Goal: Task Accomplishment & Management: Manage account settings

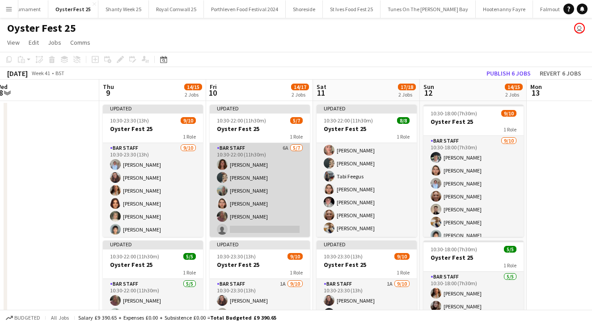
scroll to position [13, 0]
click at [291, 189] on app-card-role "Bar Staff 6A [DATE] 10:30-22:00 (11h30m) [PERSON_NAME] [PERSON_NAME] [PERSON_NA…" at bounding box center [260, 184] width 100 height 108
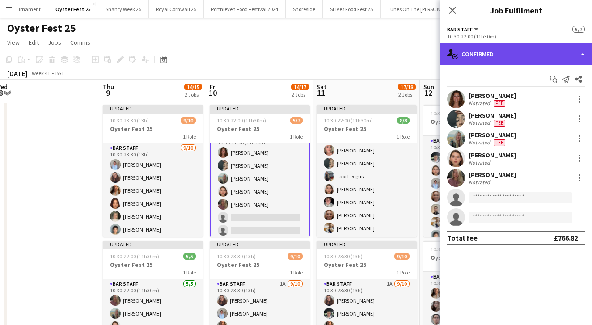
click at [478, 50] on div "single-neutral-actions-check-2 Confirmed" at bounding box center [516, 53] width 152 height 21
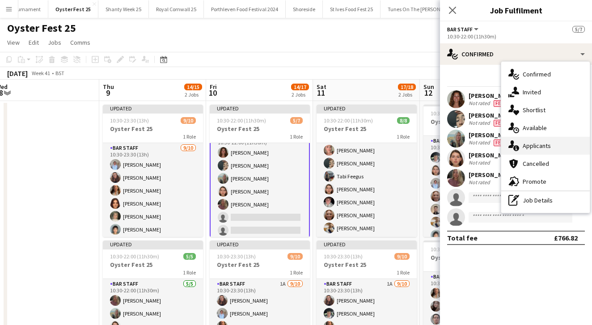
click at [527, 145] on span "Applicants" at bounding box center [537, 146] width 28 height 8
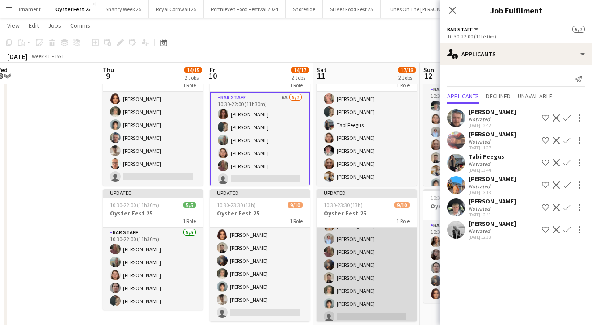
scroll to position [51, 0]
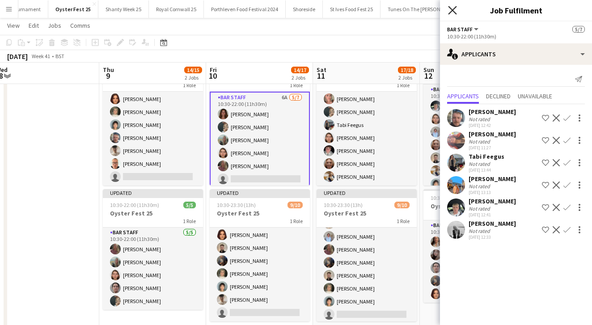
click at [455, 7] on icon "Close pop-in" at bounding box center [452, 10] width 9 height 9
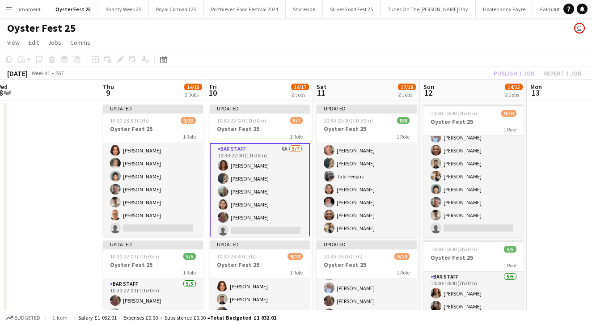
scroll to position [0, 0]
click at [577, 193] on app-date-cell at bounding box center [580, 246] width 107 height 290
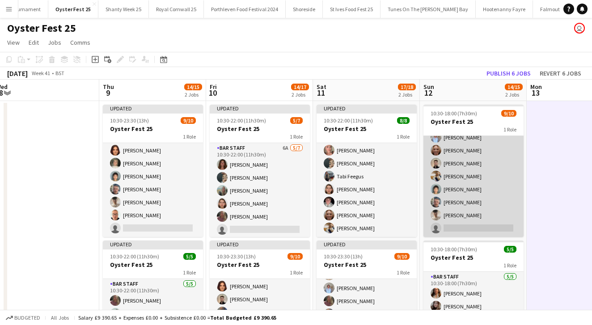
click at [499, 164] on app-card-role "Bar Staff [DATE] 10:30-18:00 (7h30m) [PERSON_NAME] [PERSON_NAME] [PERSON_NAME] …" at bounding box center [474, 163] width 100 height 147
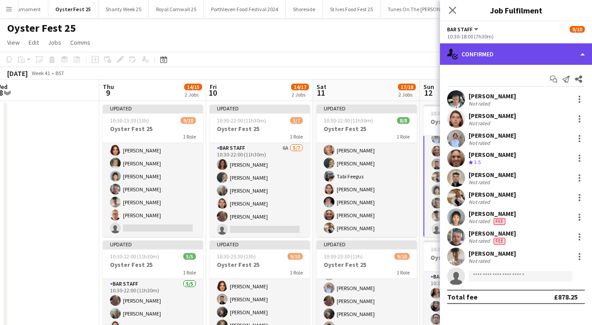
click at [495, 55] on div "single-neutral-actions-check-2 Confirmed" at bounding box center [516, 53] width 152 height 21
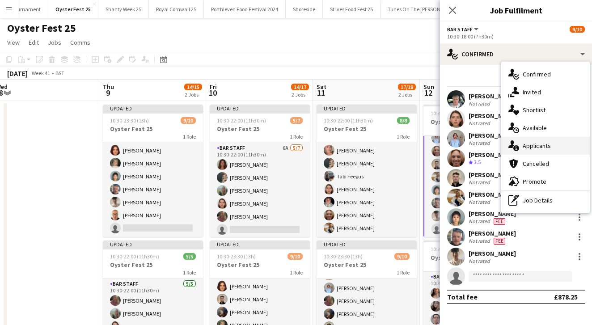
click at [533, 146] on span "Applicants" at bounding box center [537, 146] width 28 height 8
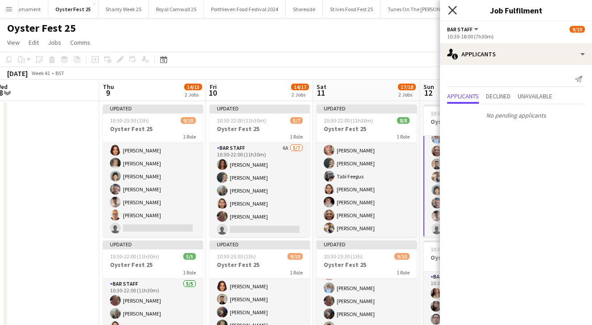
click at [453, 9] on icon "Close pop-in" at bounding box center [452, 10] width 9 height 9
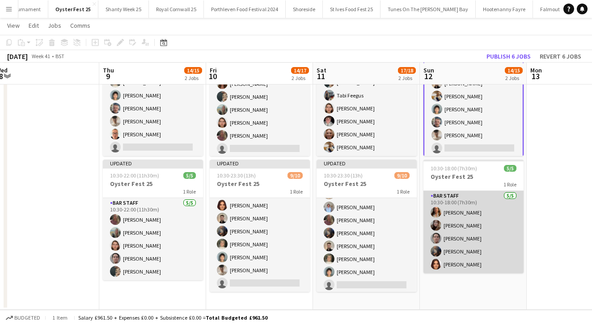
scroll to position [80, 0]
click at [495, 238] on app-card-role "Bar Staff [DATE] 10:30-18:00 (7h30m) [PERSON_NAME] [PERSON_NAME] [PERSON_NAME] …" at bounding box center [474, 232] width 100 height 82
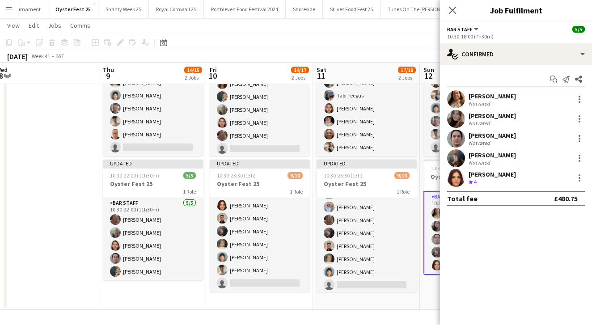
click at [72, 229] on app-date-cell at bounding box center [45, 165] width 107 height 290
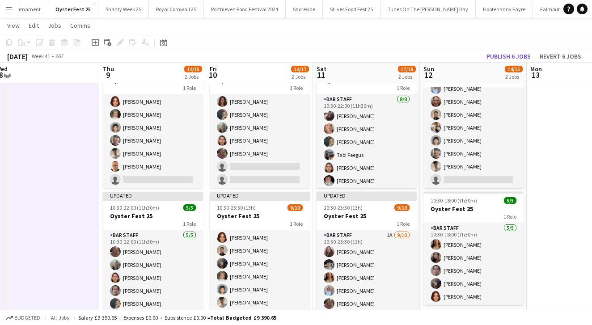
scroll to position [47, 0]
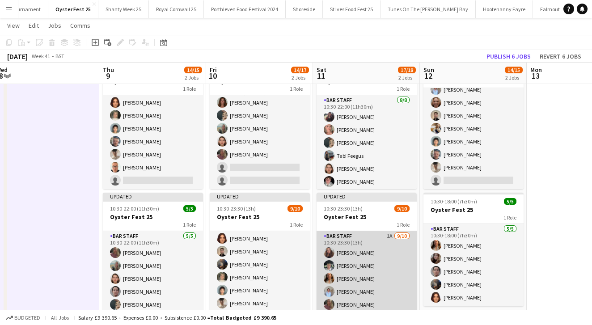
click at [405, 263] on app-card-role "Bar Staff 1A [DATE] 10:30-23:30 (13h) [PERSON_NAME] Honey [PERSON_NAME] Penhall…" at bounding box center [367, 304] width 100 height 147
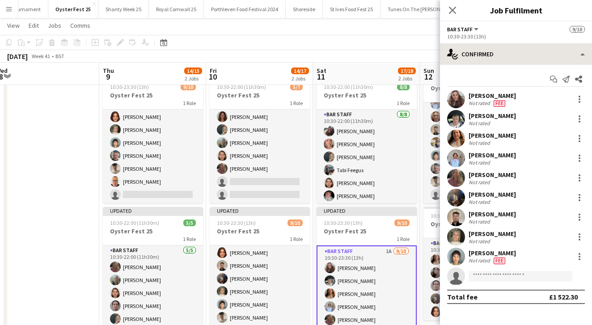
scroll to position [30, 0]
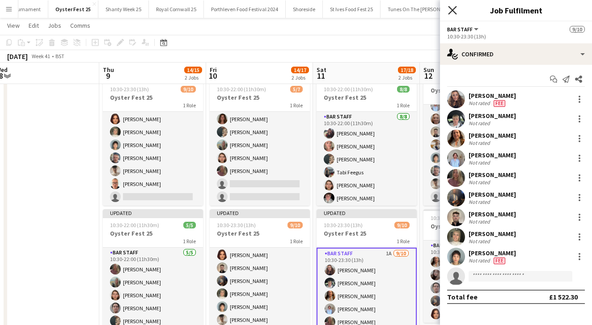
click at [452, 12] on icon "Close pop-in" at bounding box center [452, 10] width 9 height 9
